Goal: Browse casually: Explore the website without a specific task or goal

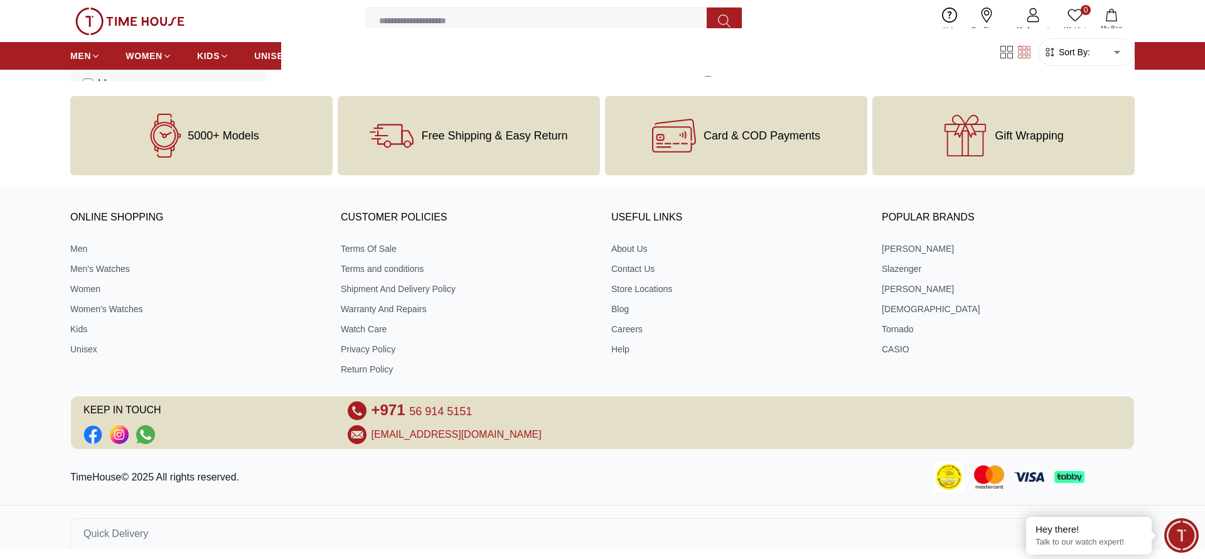
scroll to position [1365, 0]
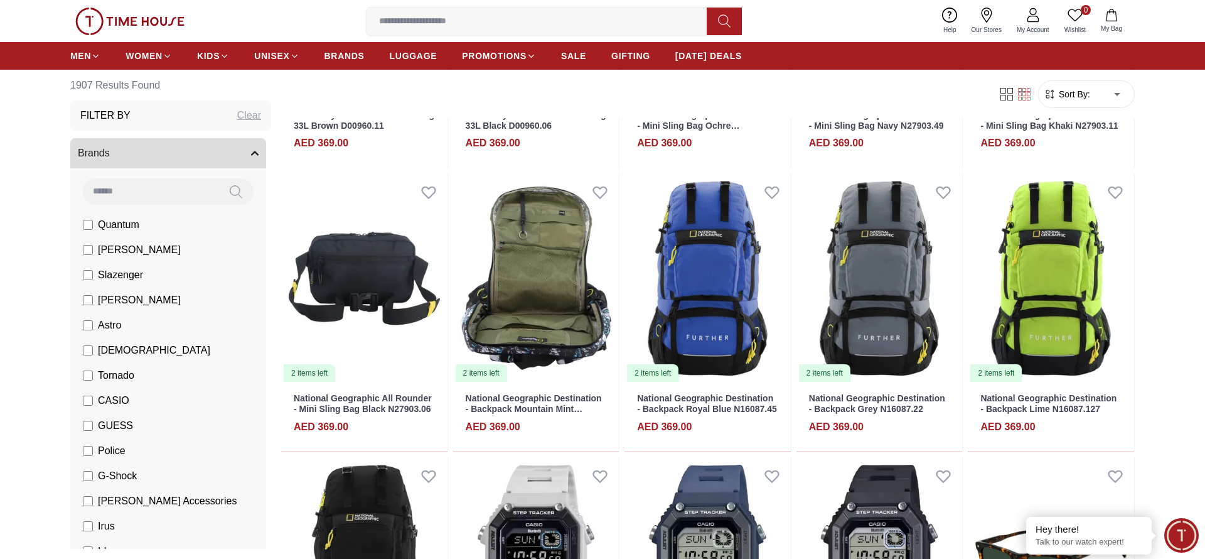
scroll to position [4979, 0]
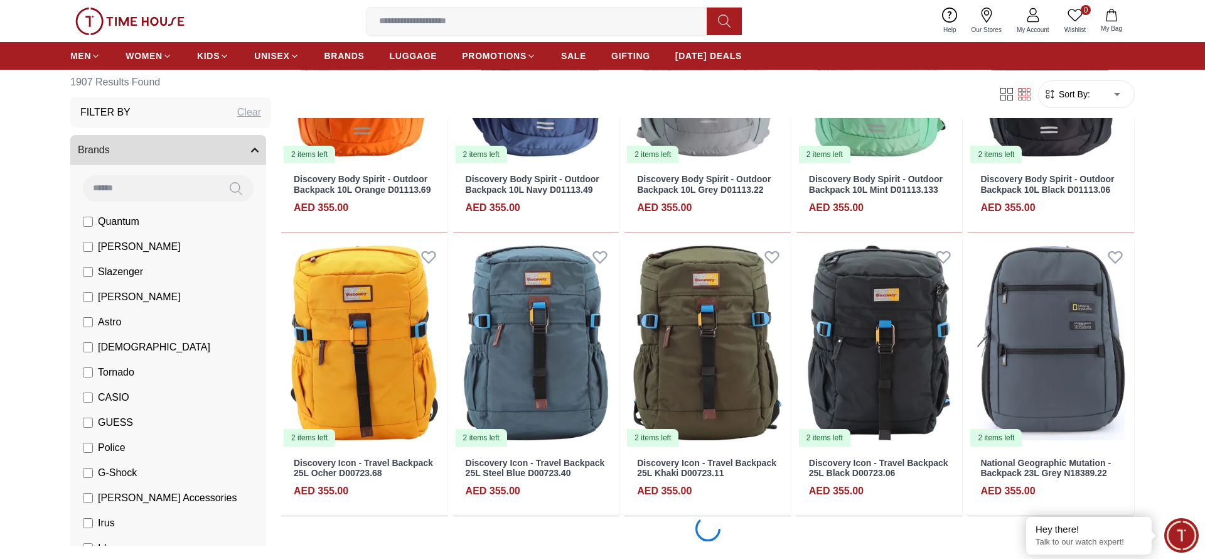
scroll to position [7400, 0]
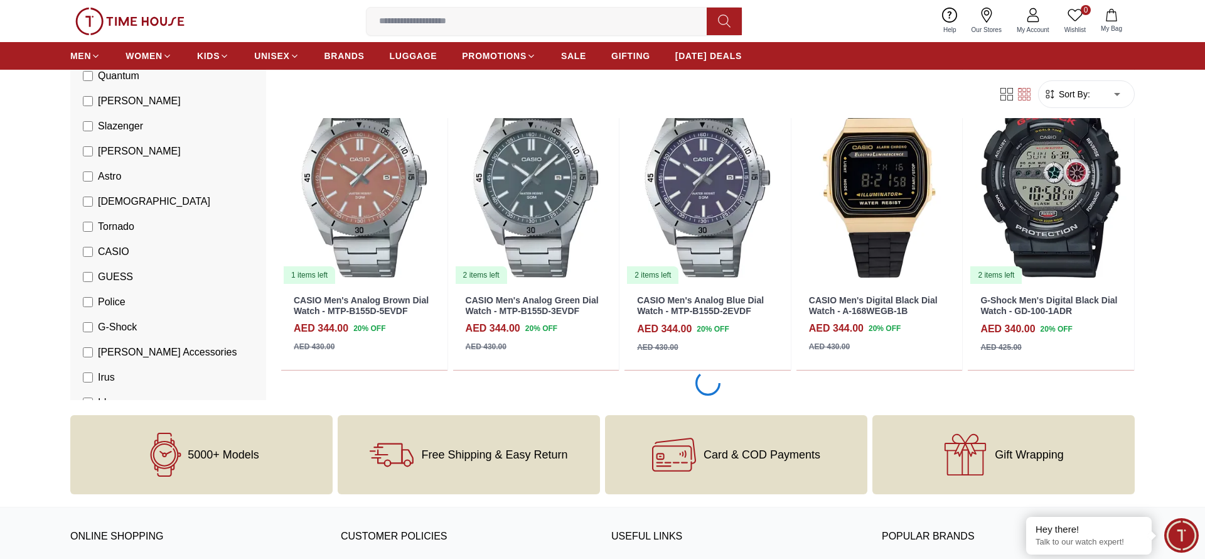
scroll to position [9787, 0]
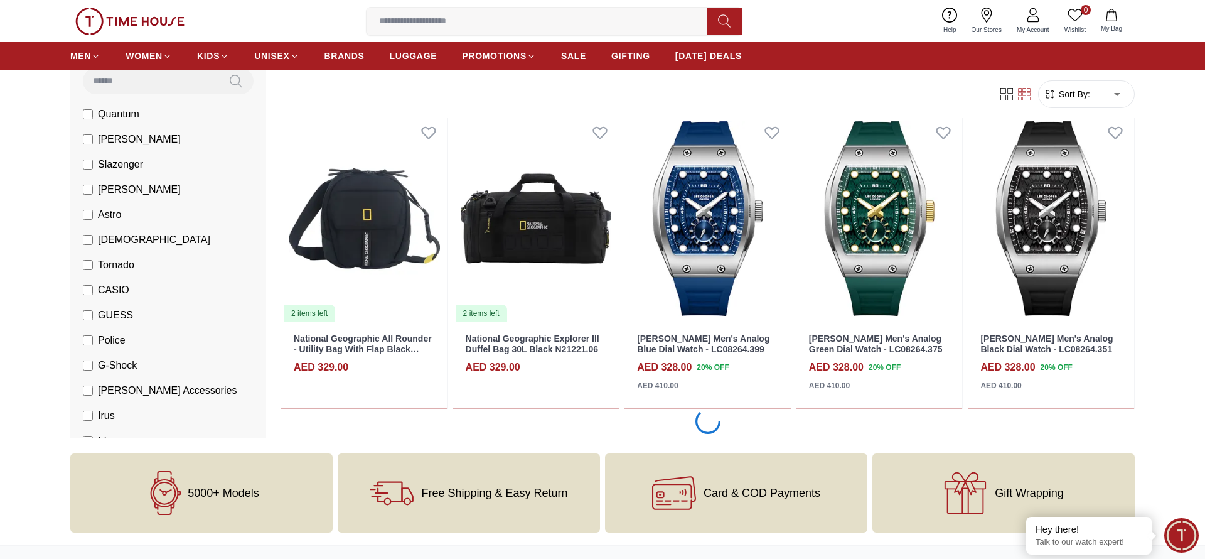
scroll to position [12221, 0]
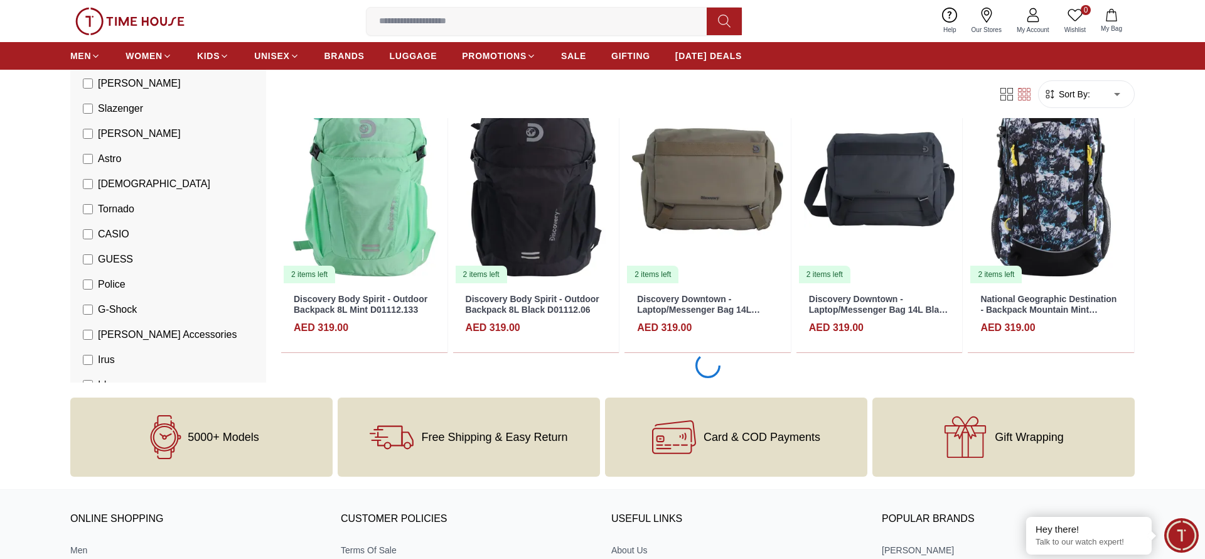
scroll to position [14658, 0]
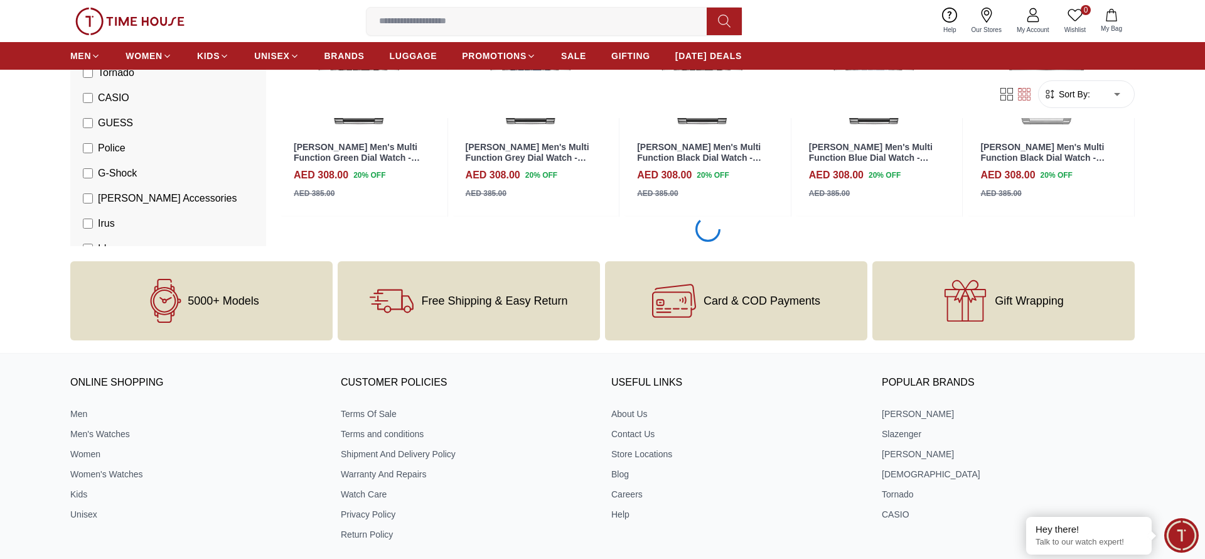
scroll to position [17114, 0]
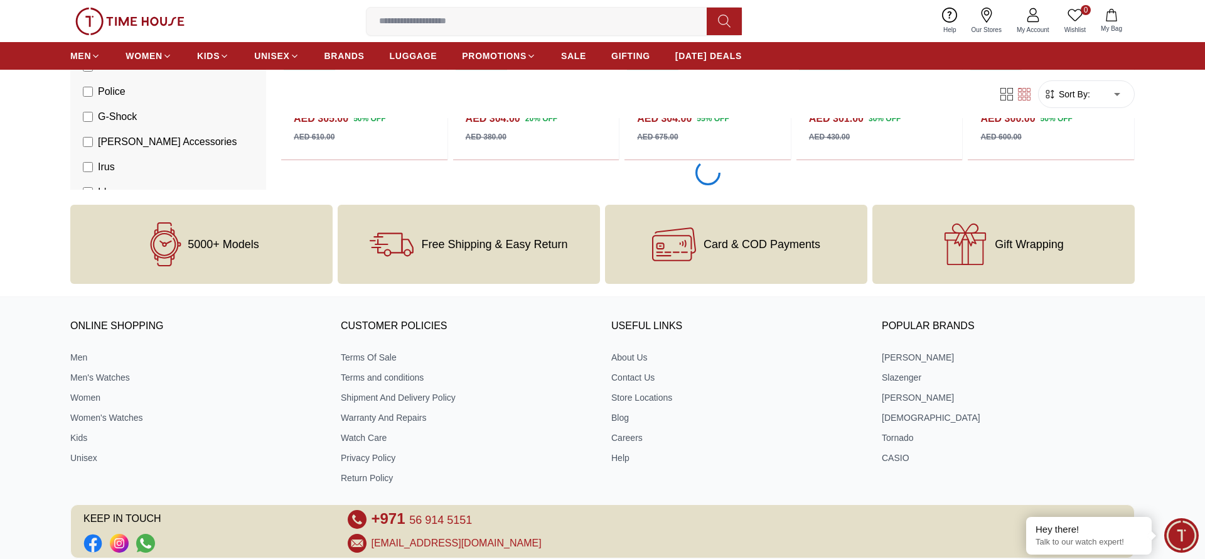
scroll to position [19567, 0]
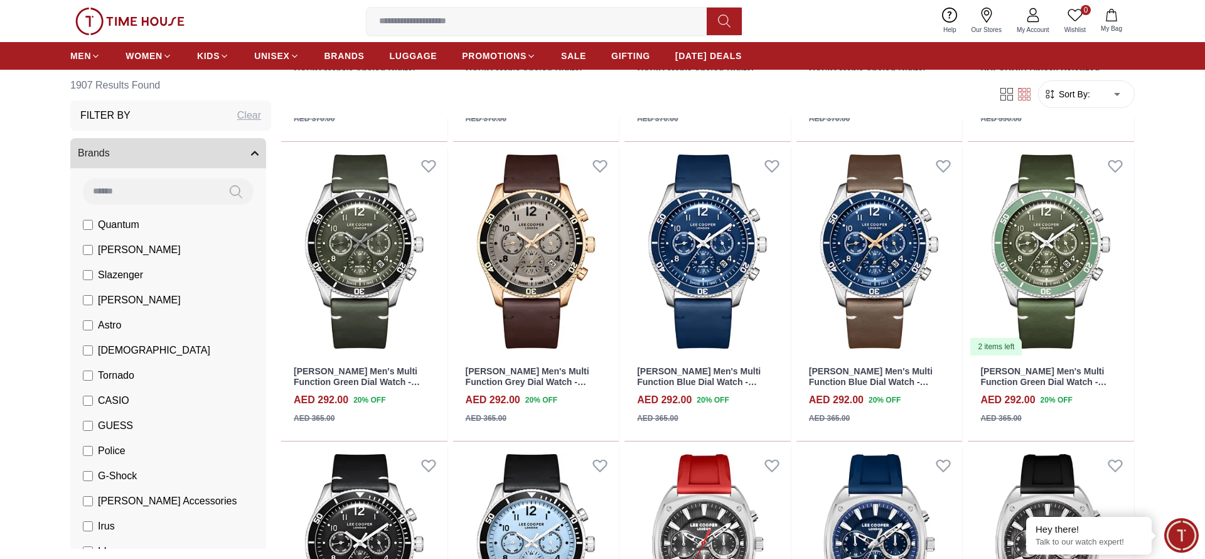
scroll to position [21811, 0]
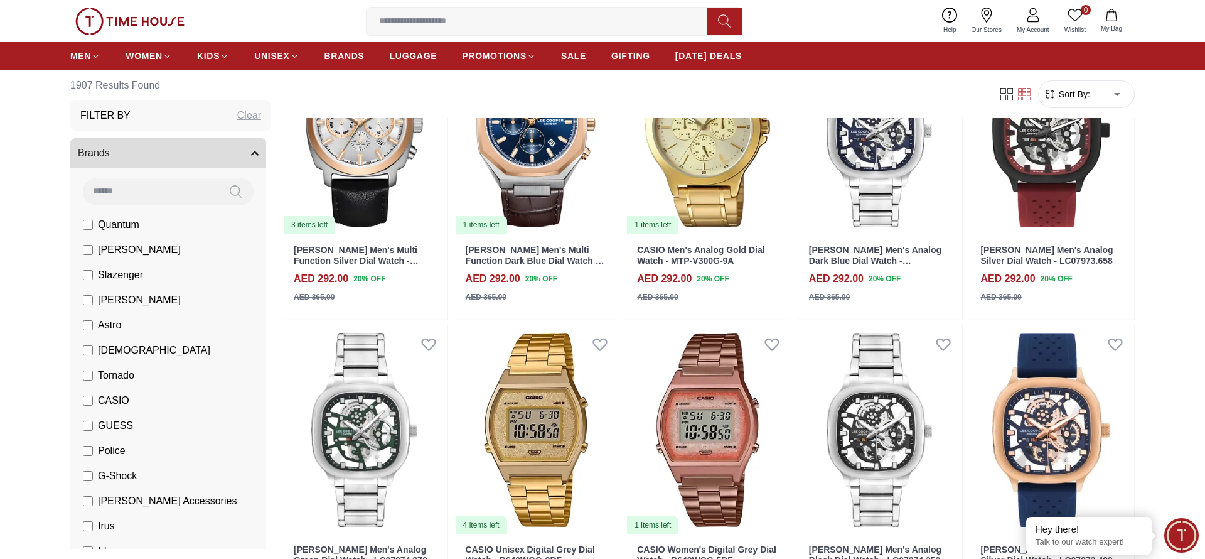
scroll to position [22652, 0]
